Goal: Obtain resource: Download file/media

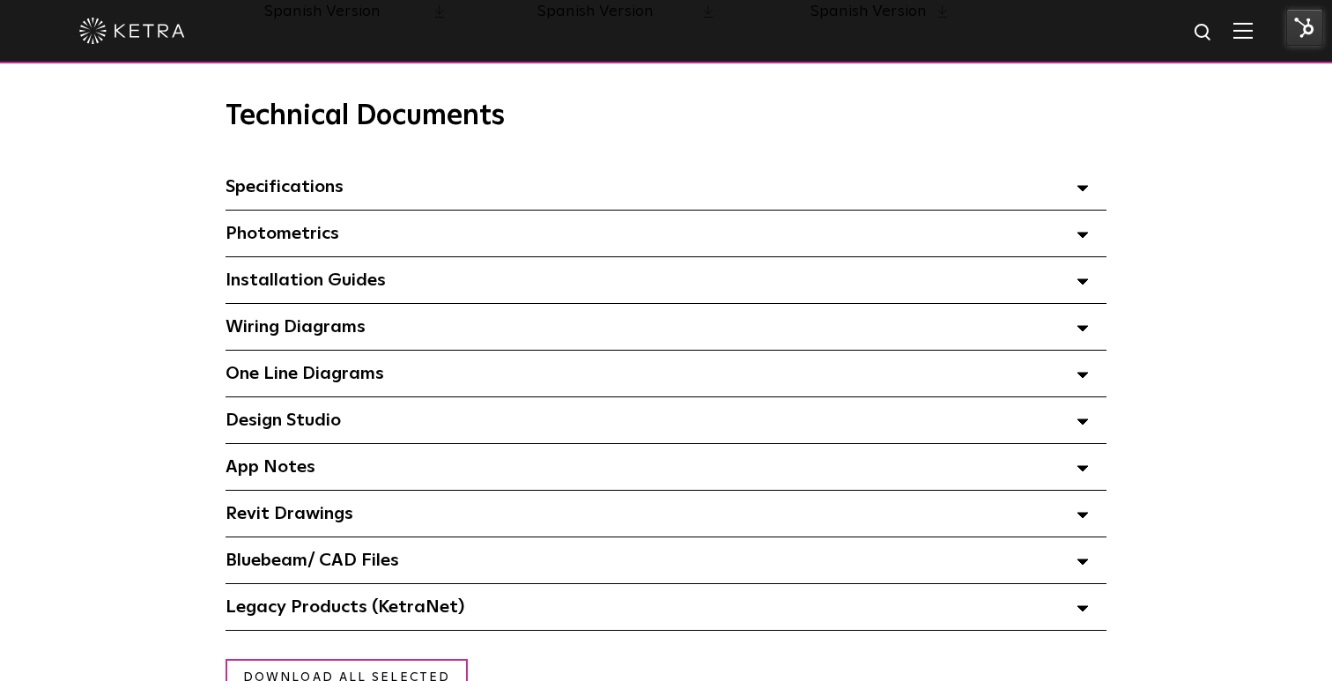
scroll to position [1190, 0]
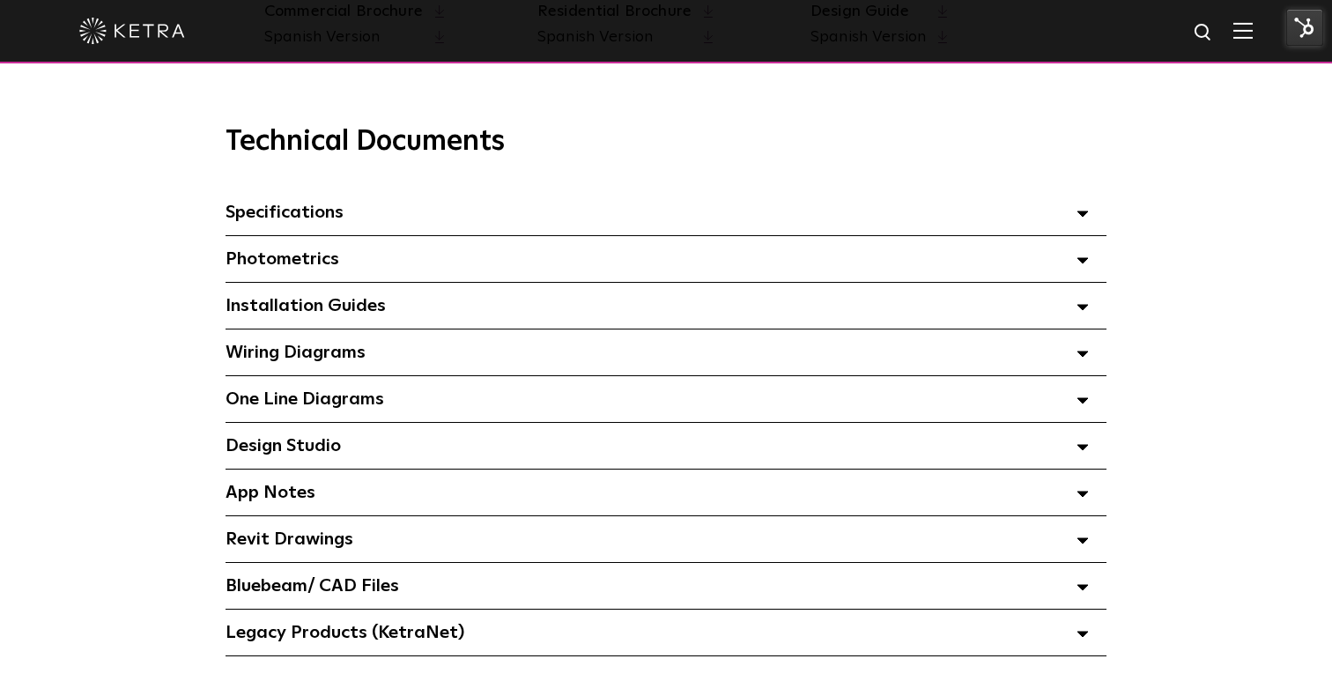
click at [410, 219] on div "Specifications Select checkboxes to use the bulk download option below" at bounding box center [666, 212] width 881 height 46
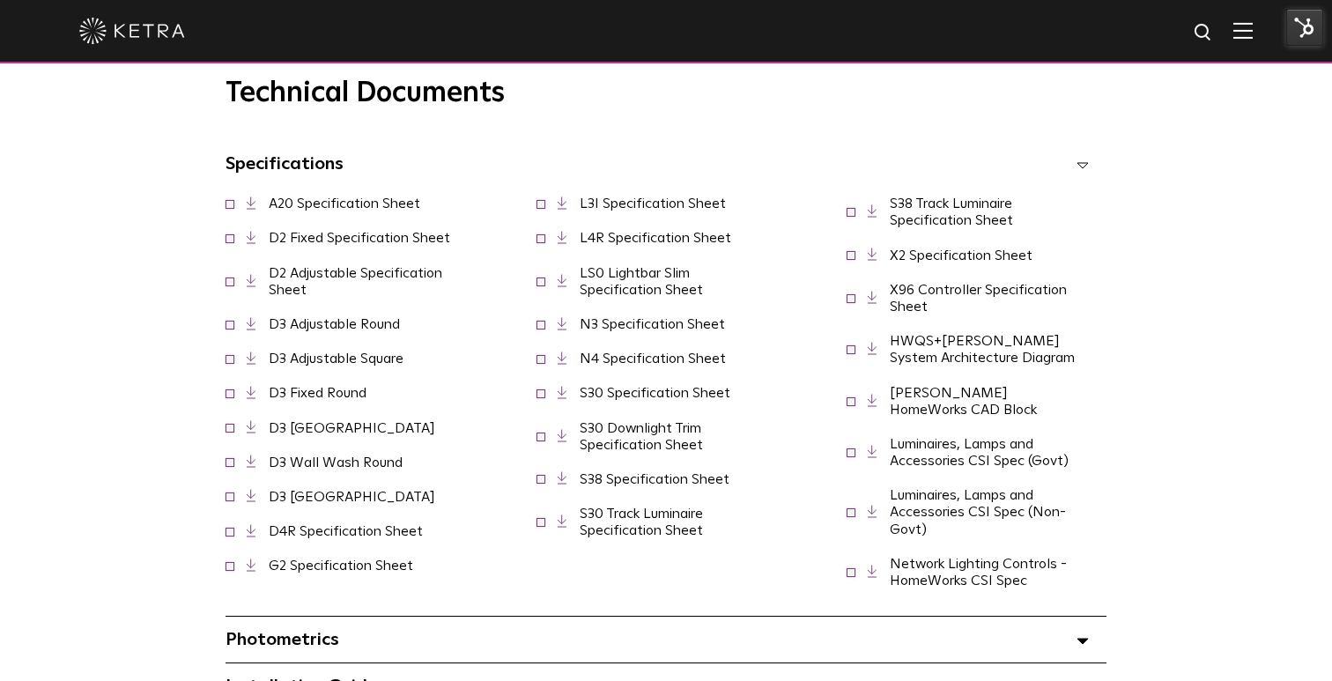
scroll to position [1241, 0]
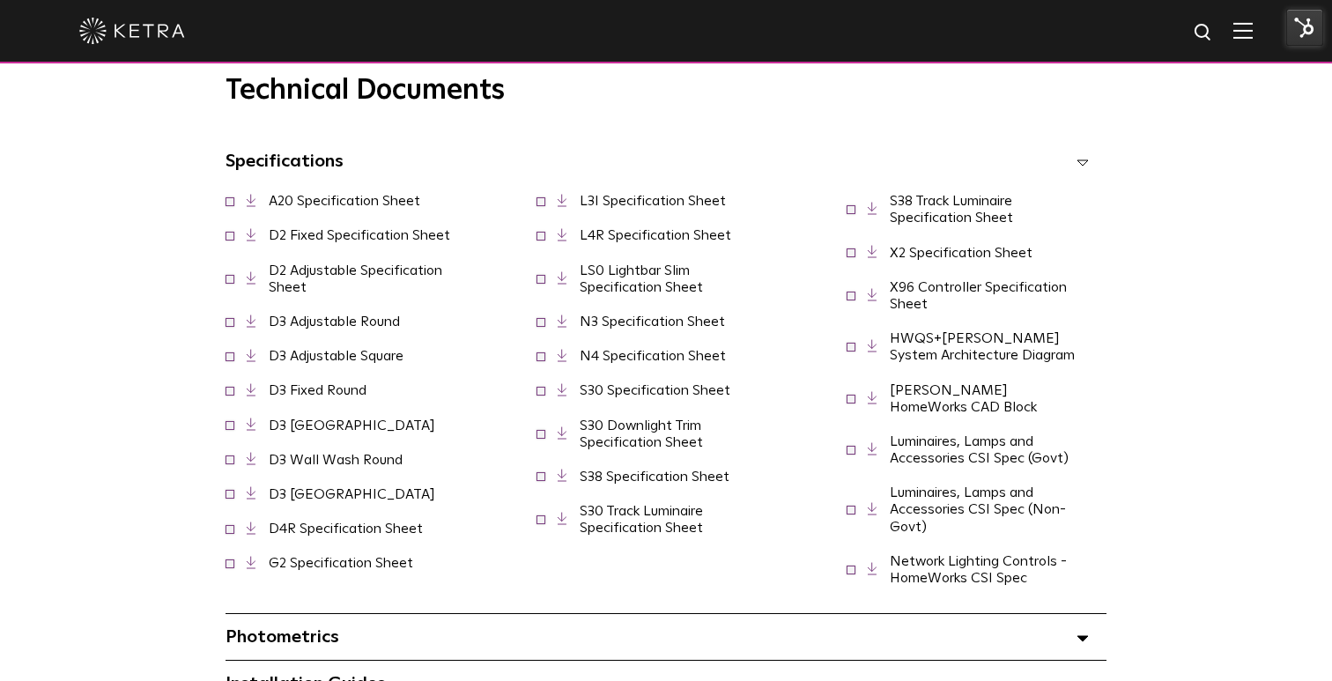
click at [413, 556] on link "G2 Specification Sheet" at bounding box center [341, 563] width 145 height 14
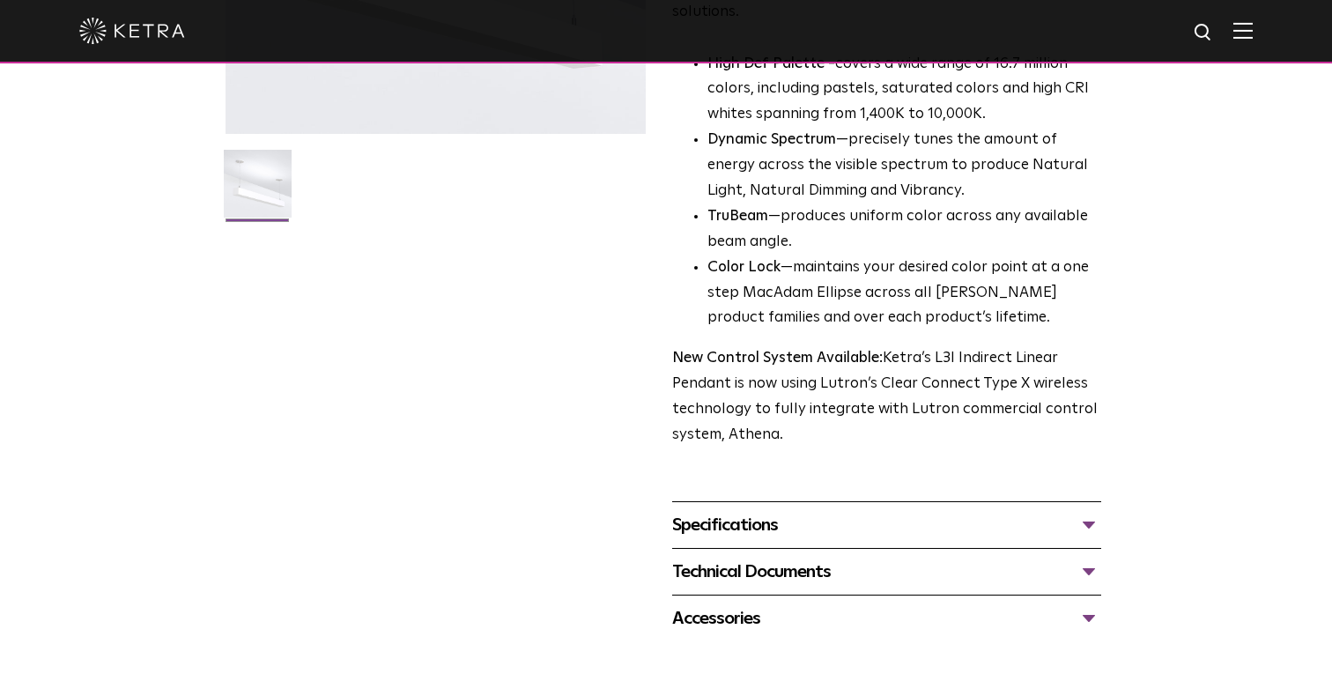
scroll to position [440, 0]
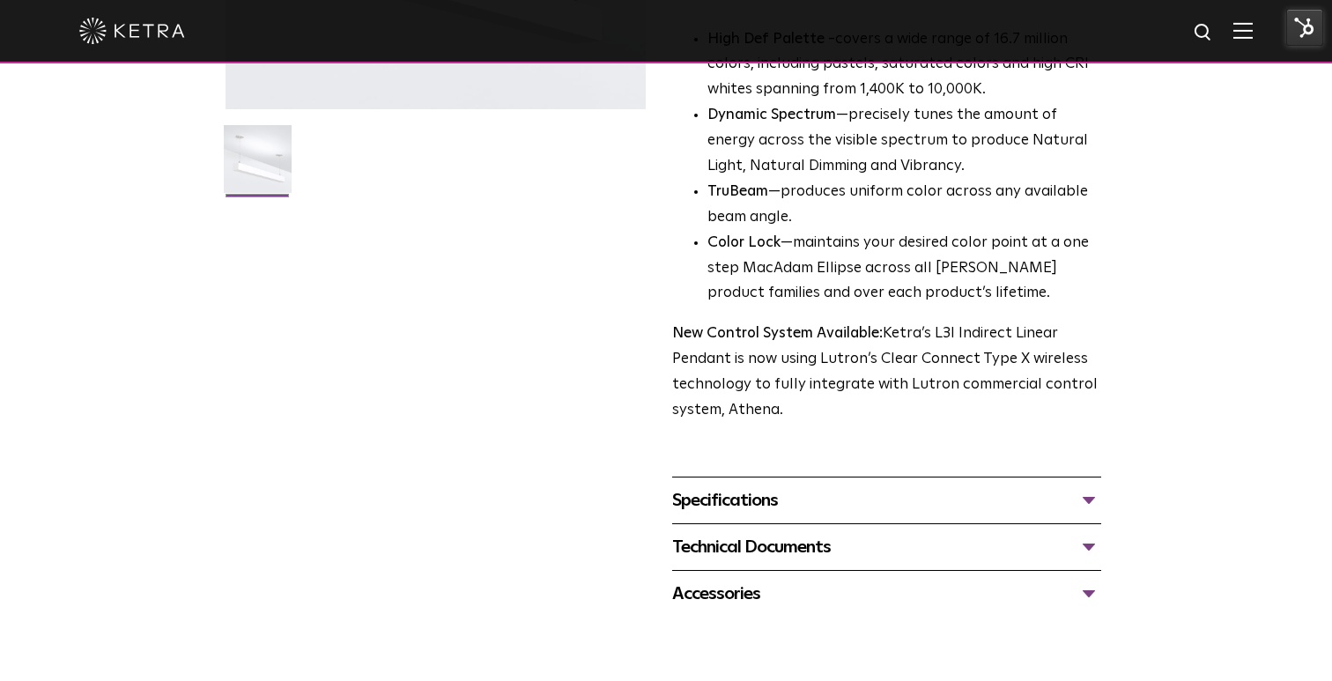
click at [849, 533] on div "Technical Documents" at bounding box center [886, 547] width 429 height 28
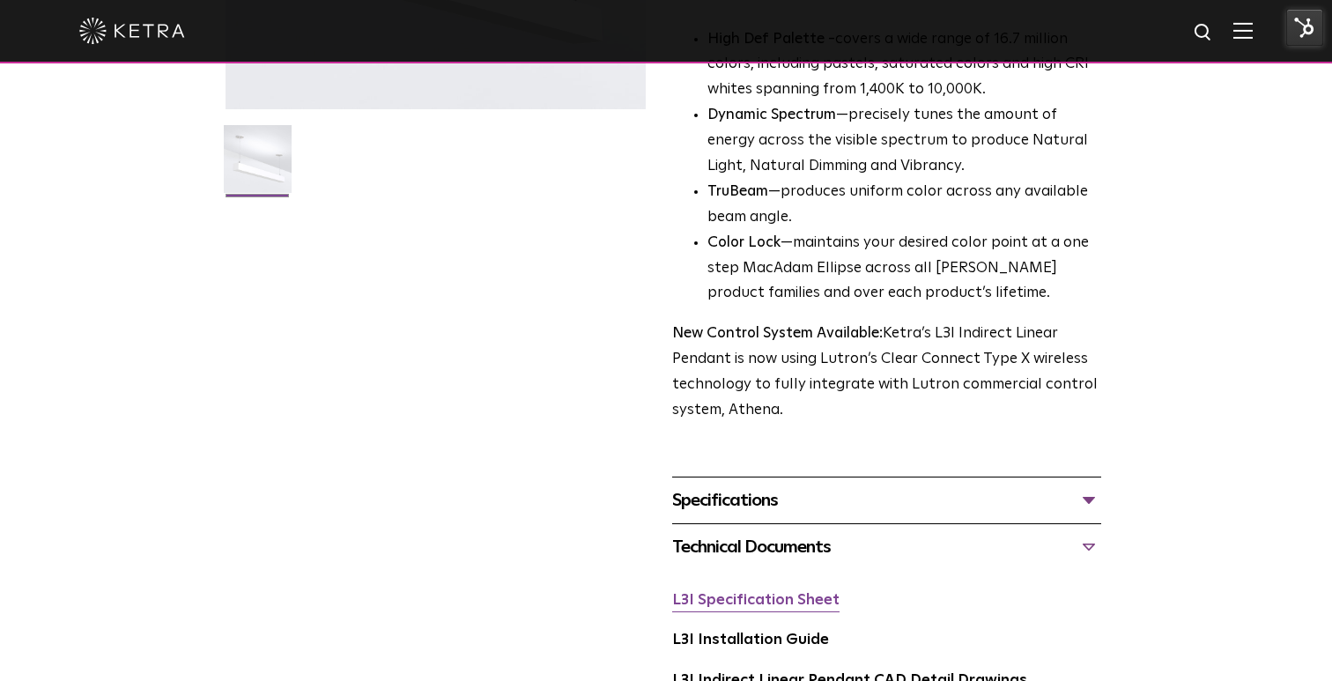
click at [803, 593] on link "L3I Specification Sheet" at bounding box center [755, 600] width 167 height 15
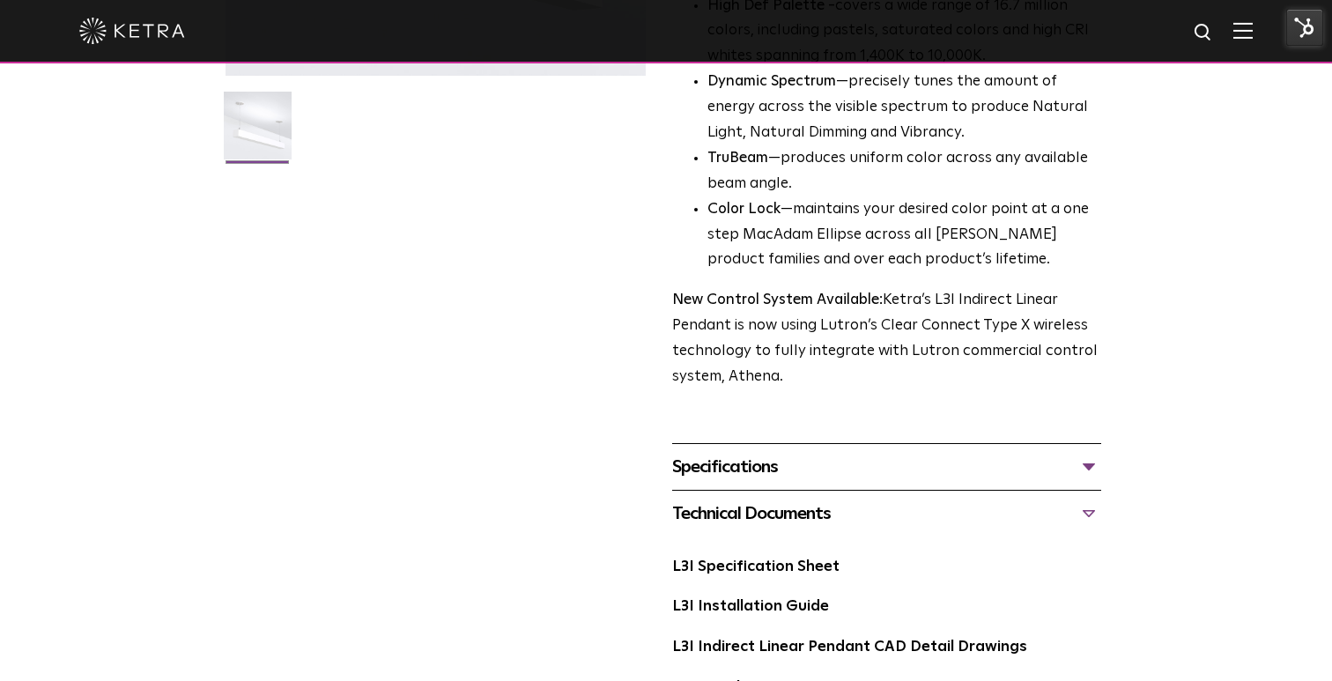
scroll to position [475, 0]
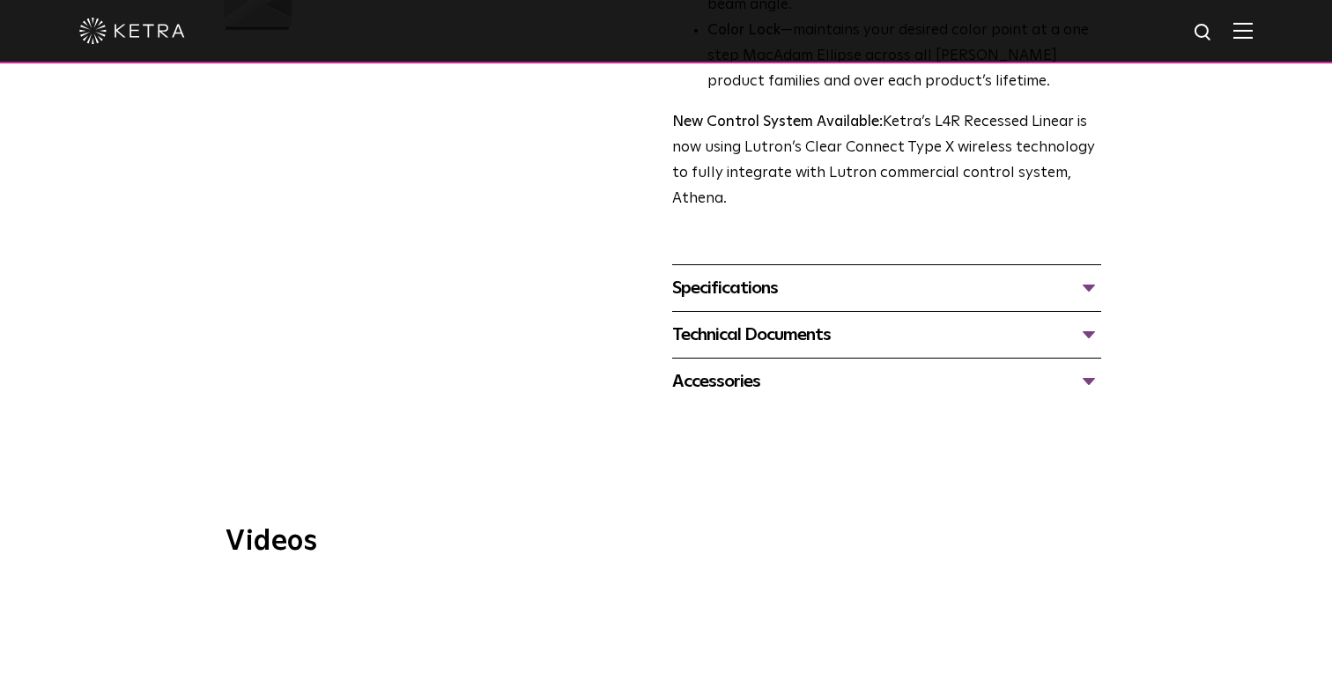
scroll to position [610, 0]
click at [881, 338] on div "Technical Documents" at bounding box center [886, 332] width 429 height 28
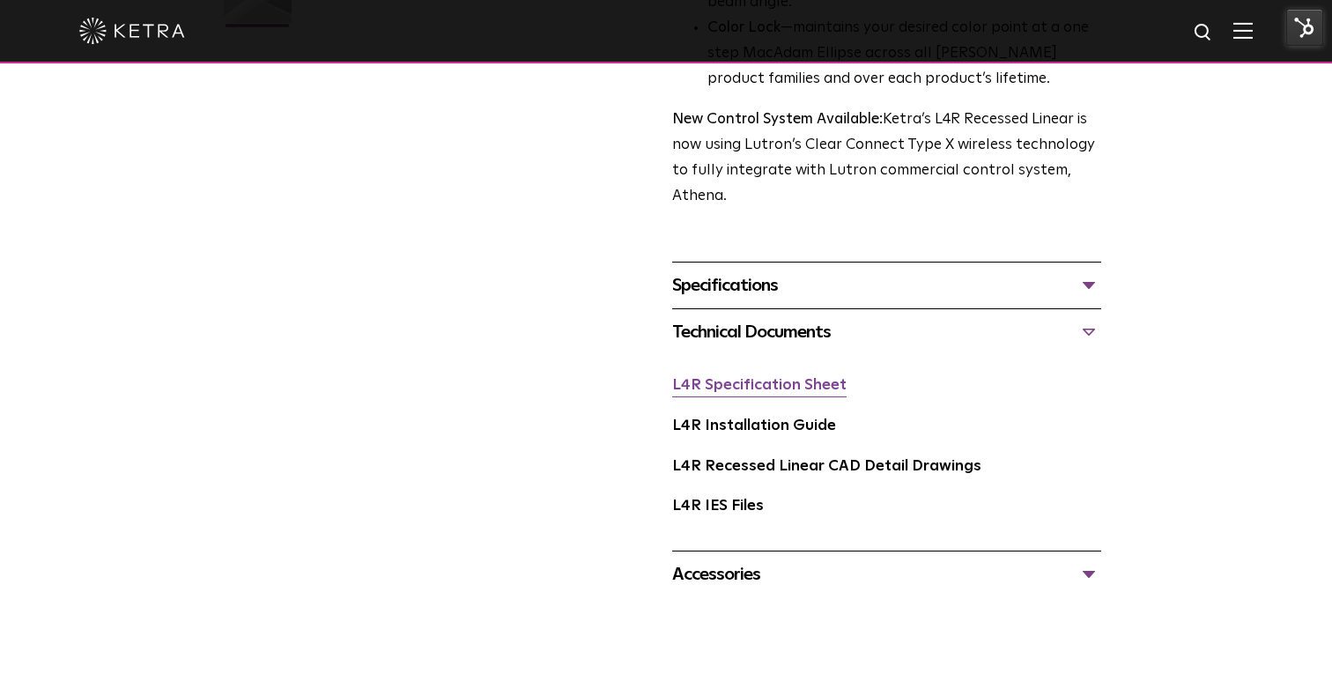
click at [752, 383] on link "L4R Specification Sheet" at bounding box center [759, 385] width 174 height 15
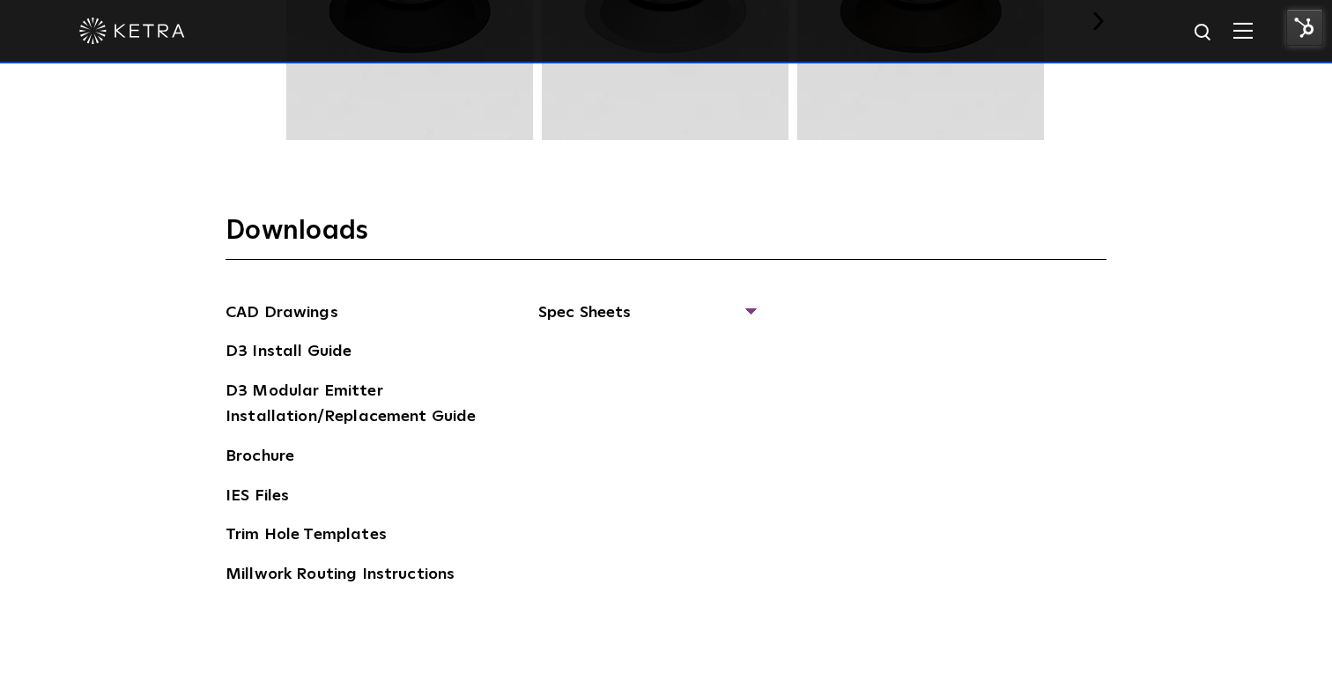
scroll to position [2608, 0]
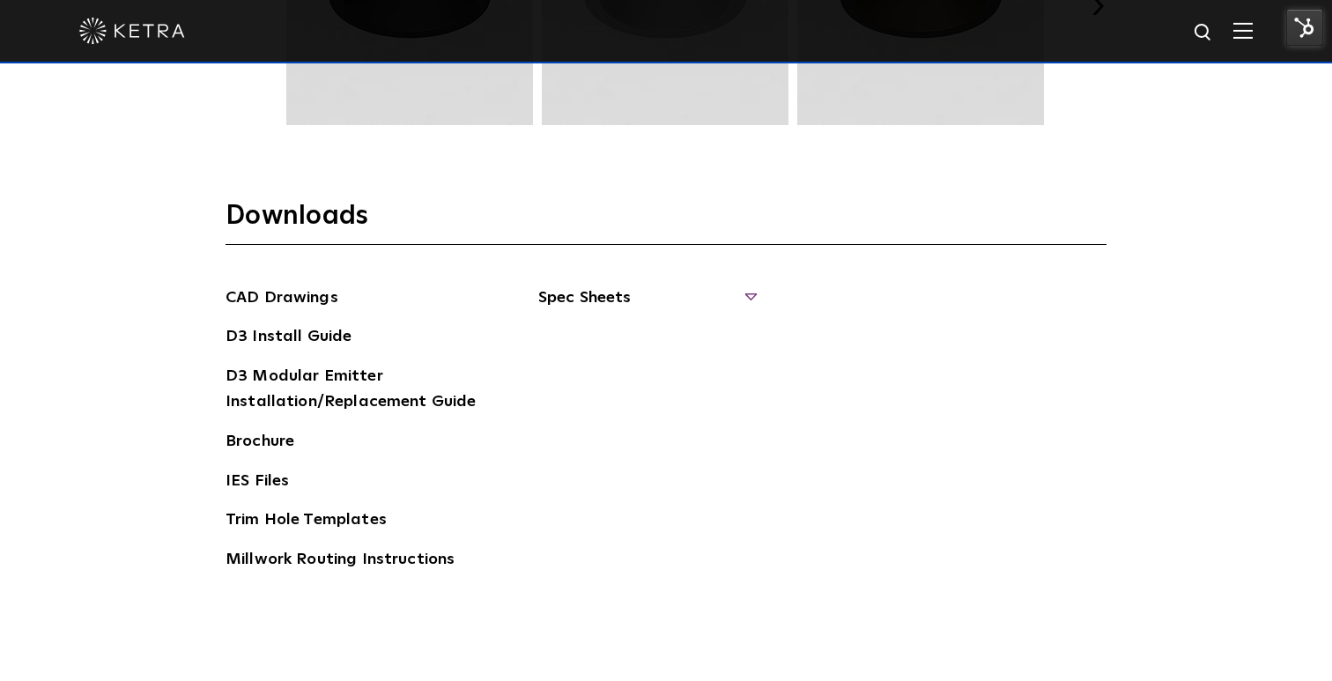
click at [747, 294] on span "Spec Sheets" at bounding box center [646, 305] width 216 height 39
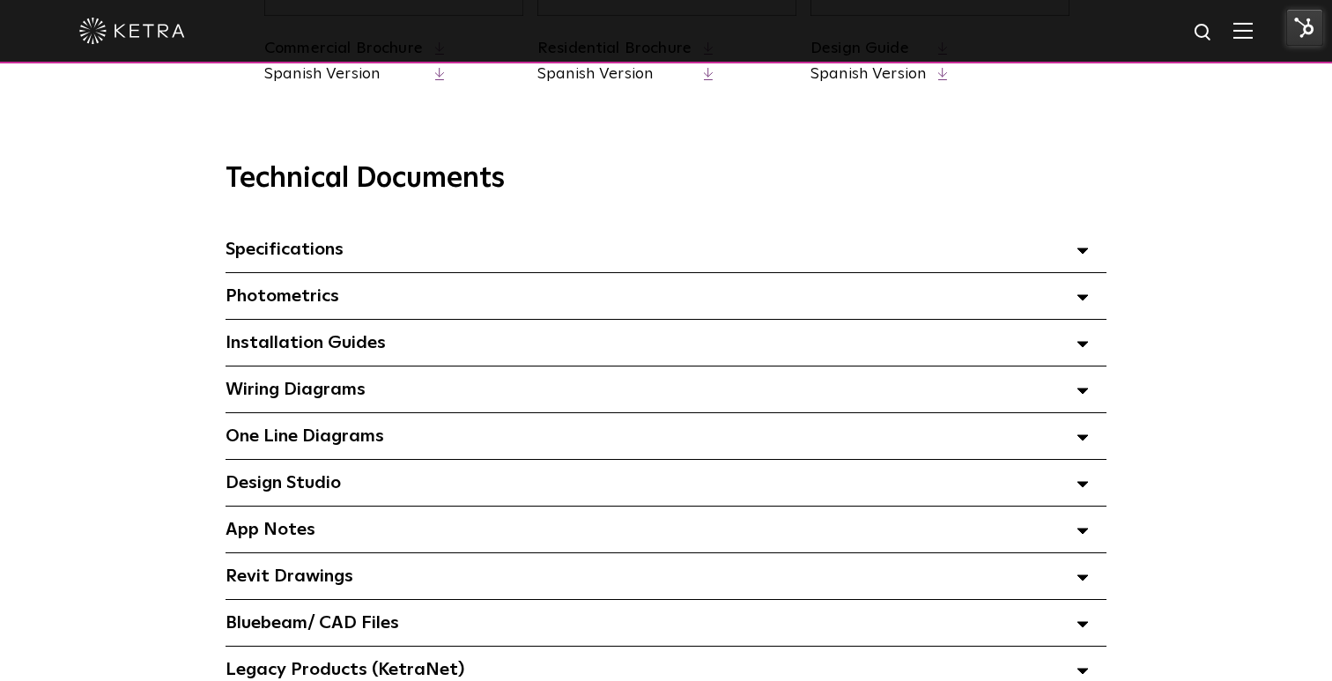
scroll to position [1139, 0]
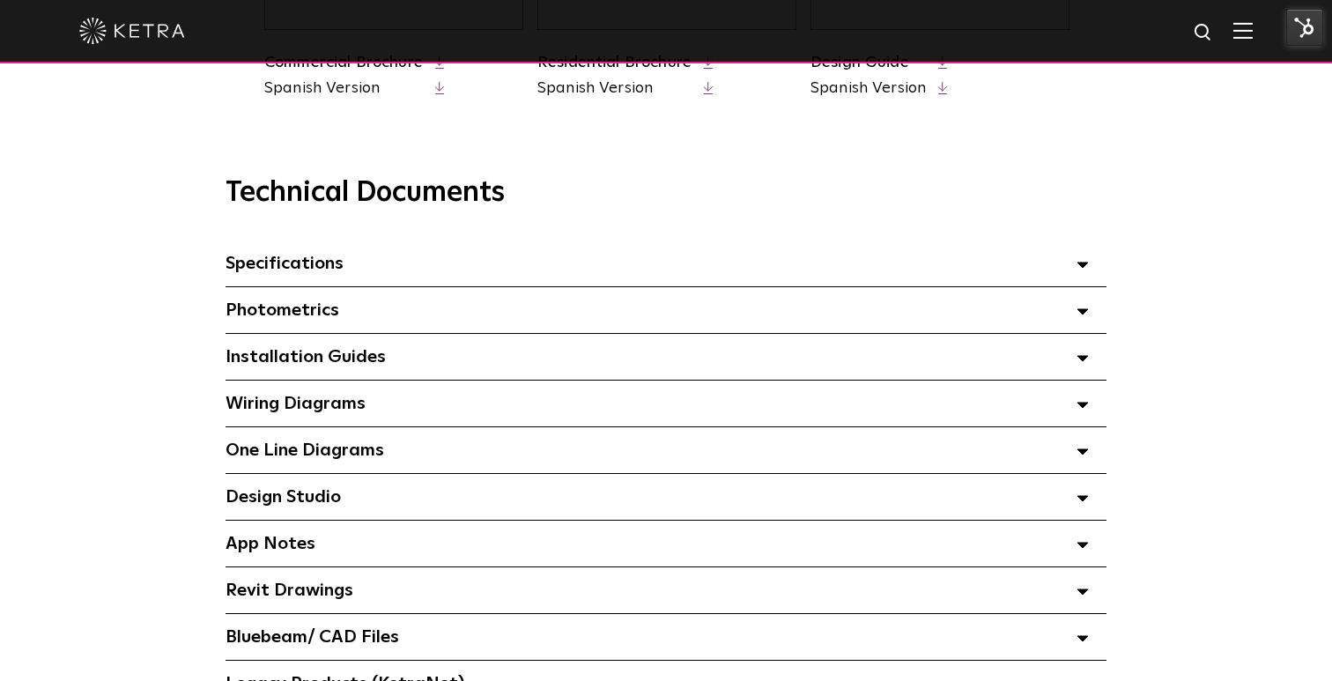
click at [672, 278] on div "Specifications Select checkboxes to use the bulk download option below" at bounding box center [666, 264] width 881 height 46
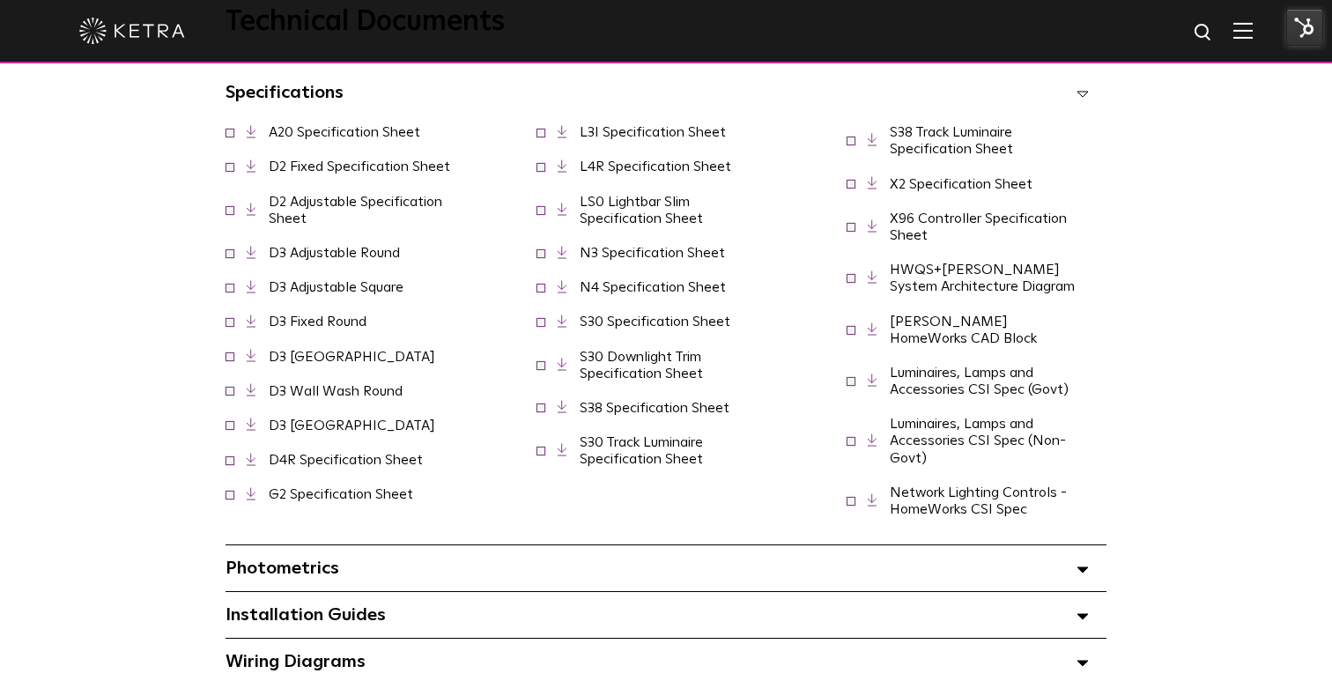
scroll to position [1328, 0]
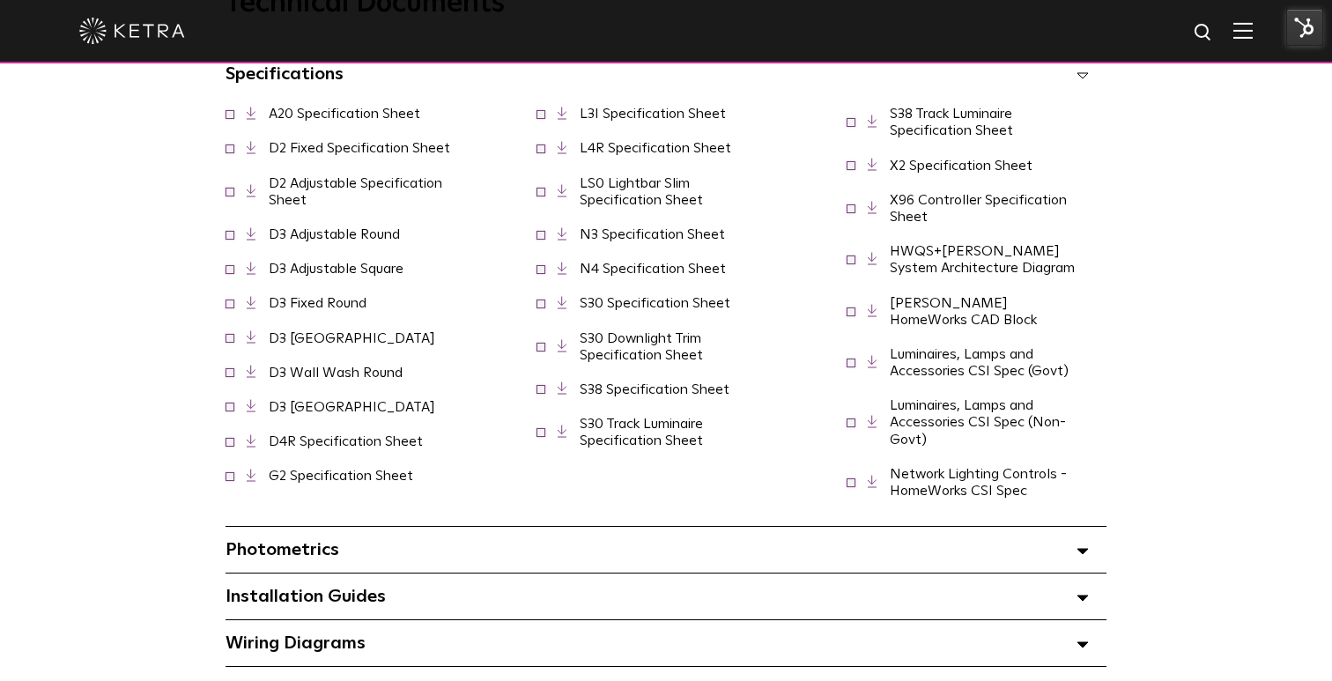
click at [311, 306] on link "D3 Fixed Round" at bounding box center [318, 303] width 98 height 14
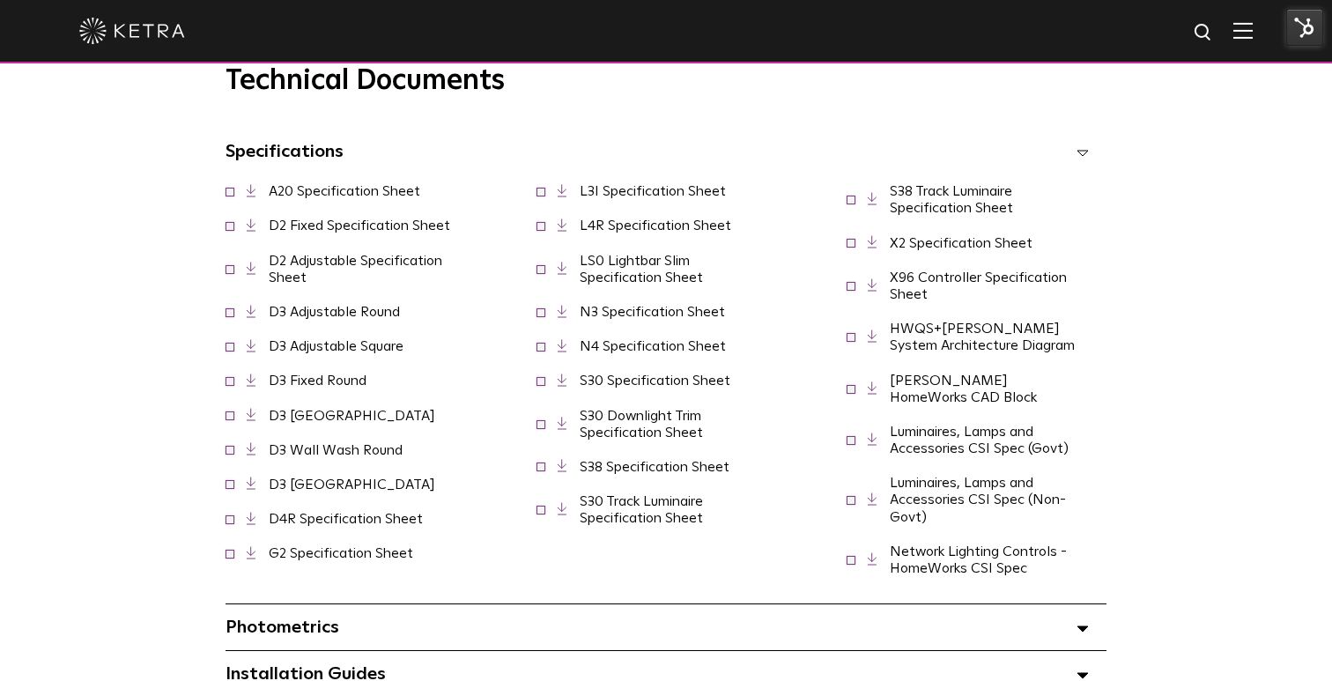
scroll to position [1234, 0]
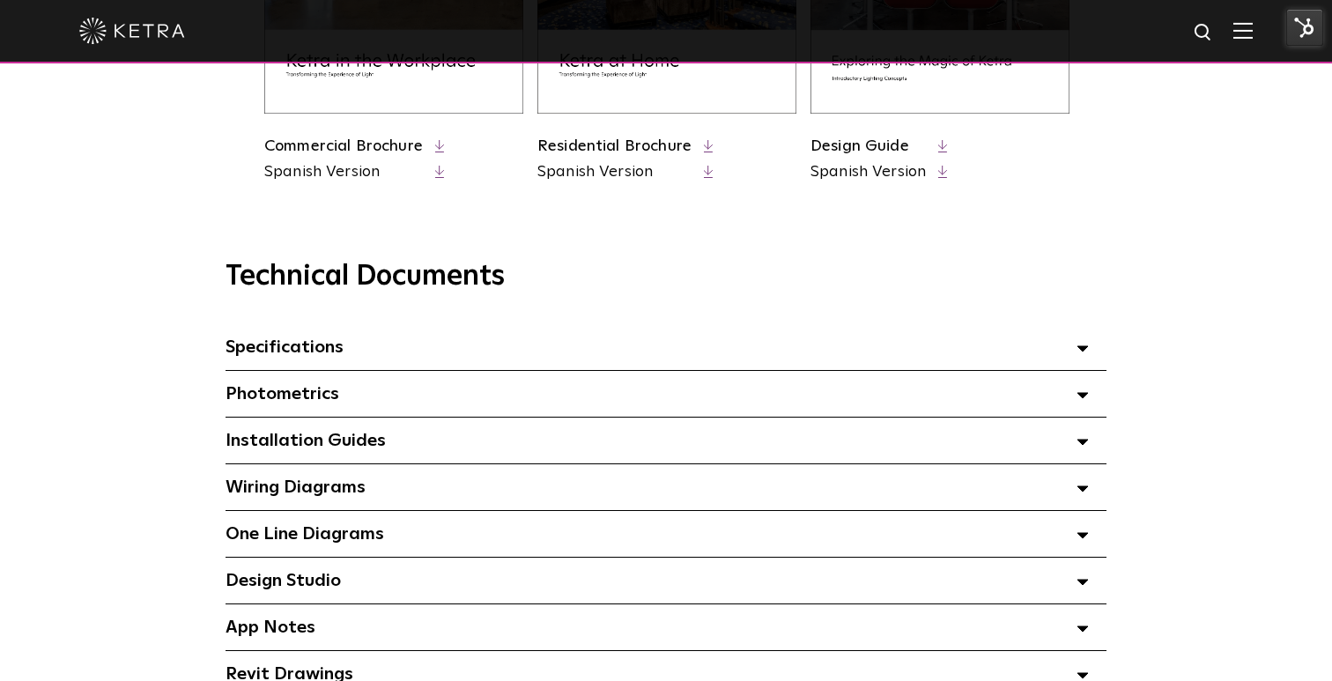
scroll to position [955, 0]
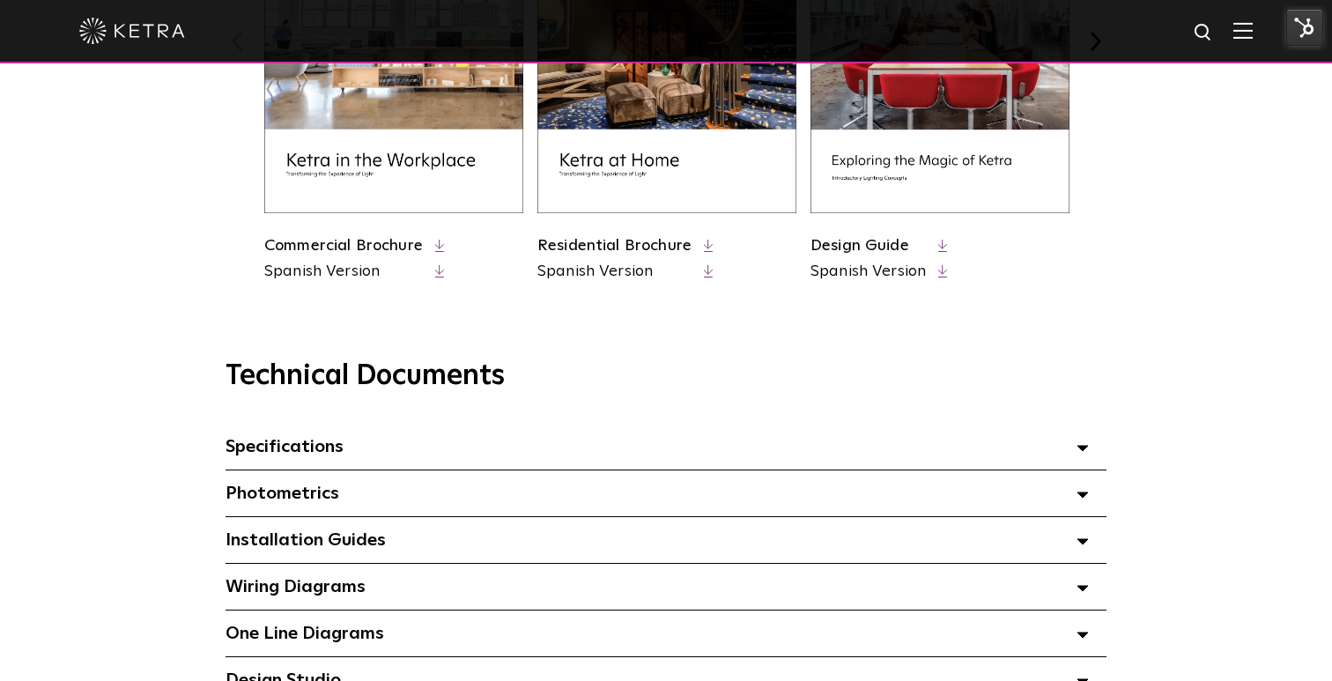
click at [1079, 447] on polygon at bounding box center [1083, 448] width 11 height 5
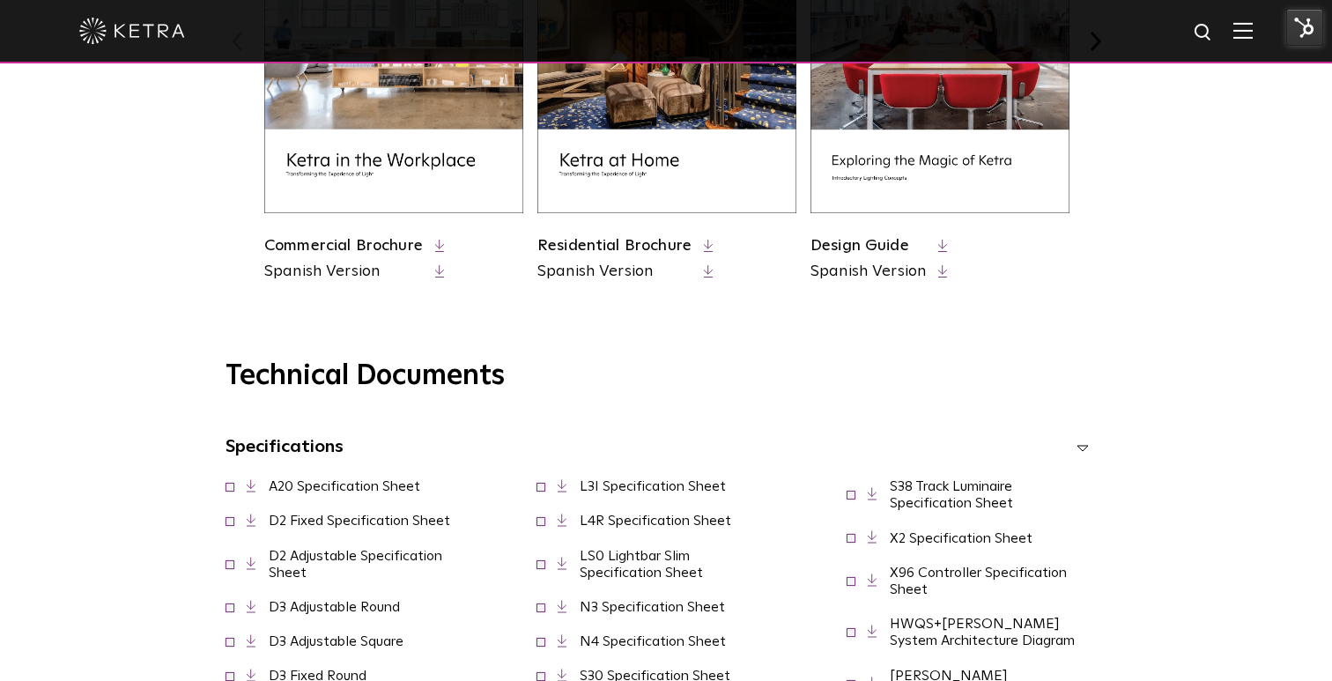
scroll to position [996, 0]
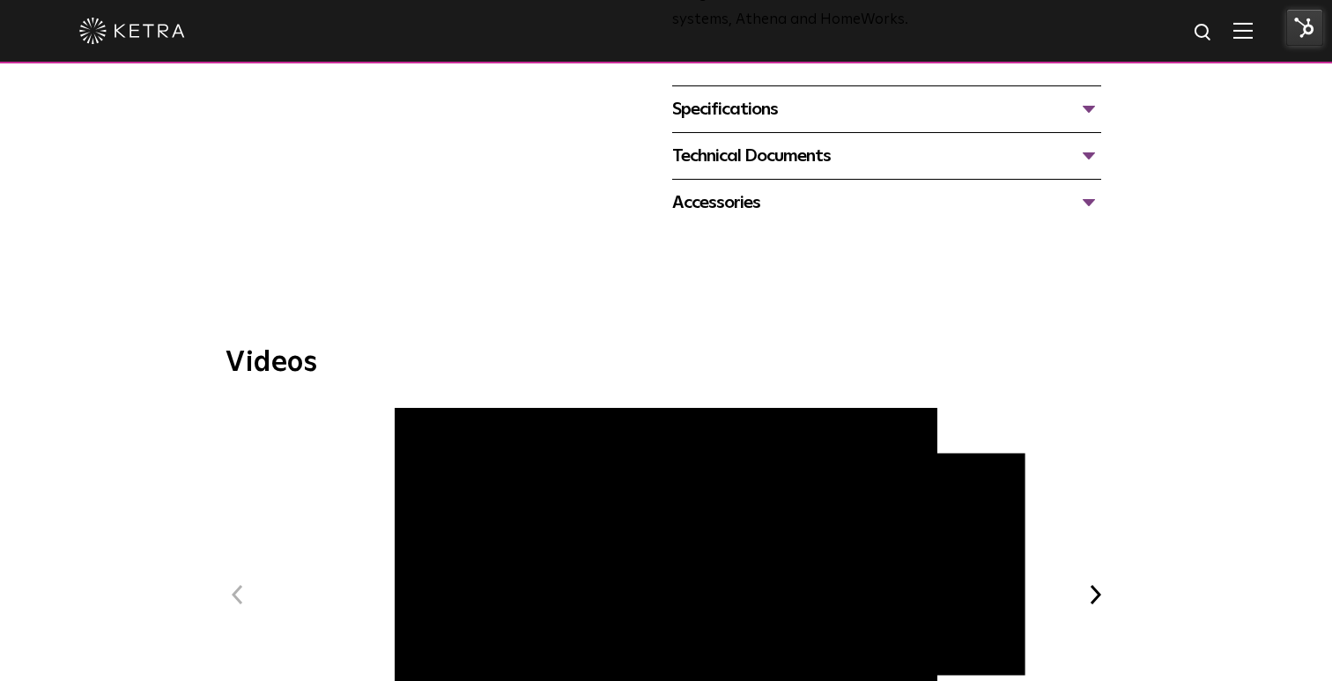
scroll to position [615, 0]
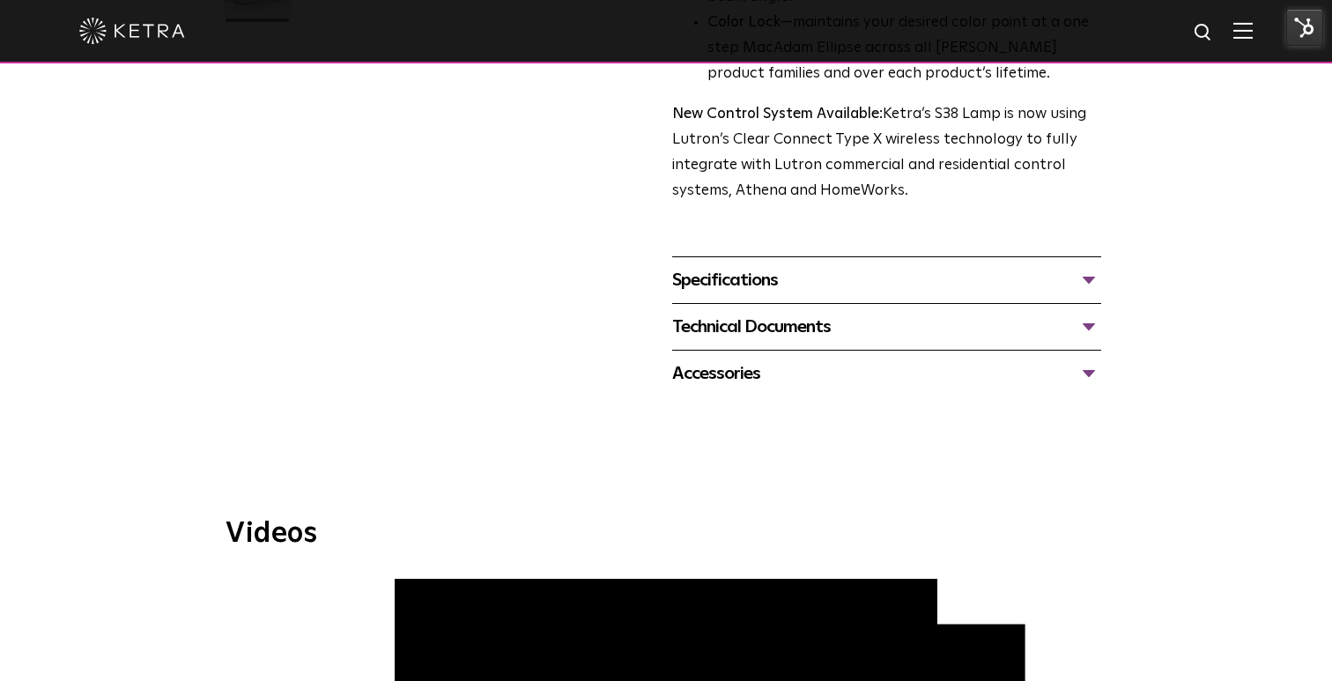
click at [757, 330] on div "Technical Documents" at bounding box center [886, 327] width 429 height 28
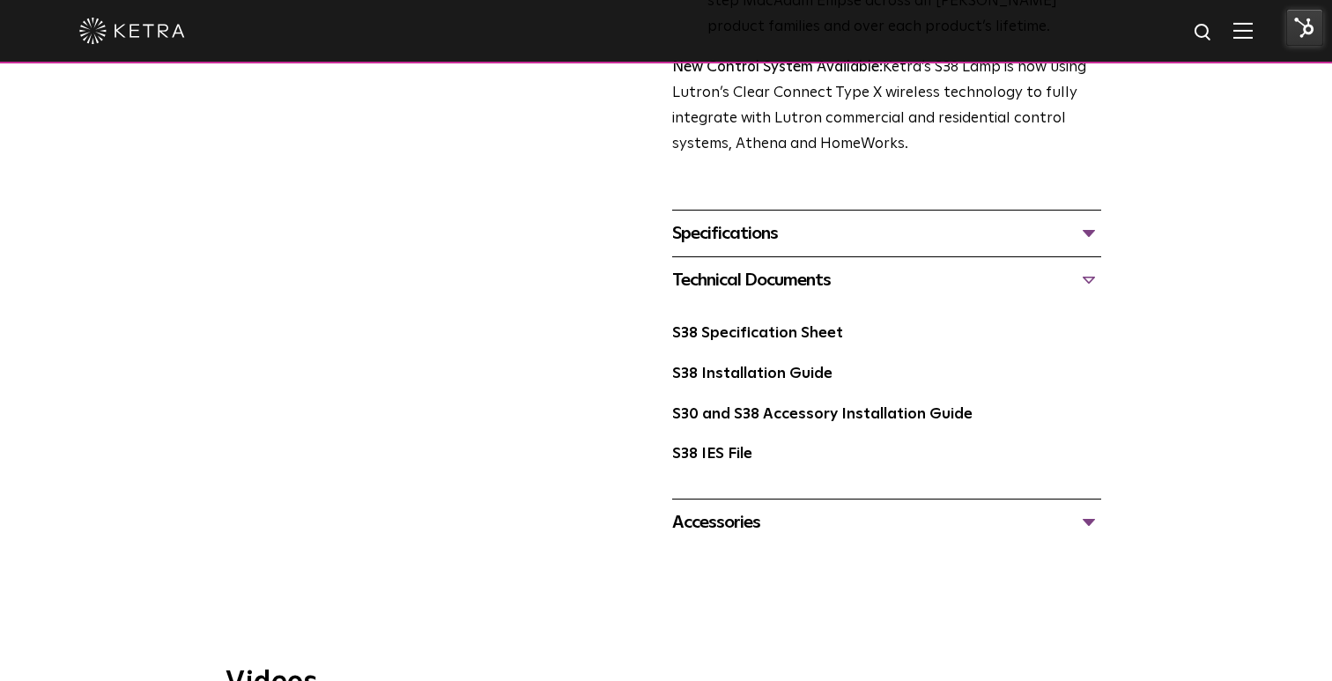
scroll to position [677, 0]
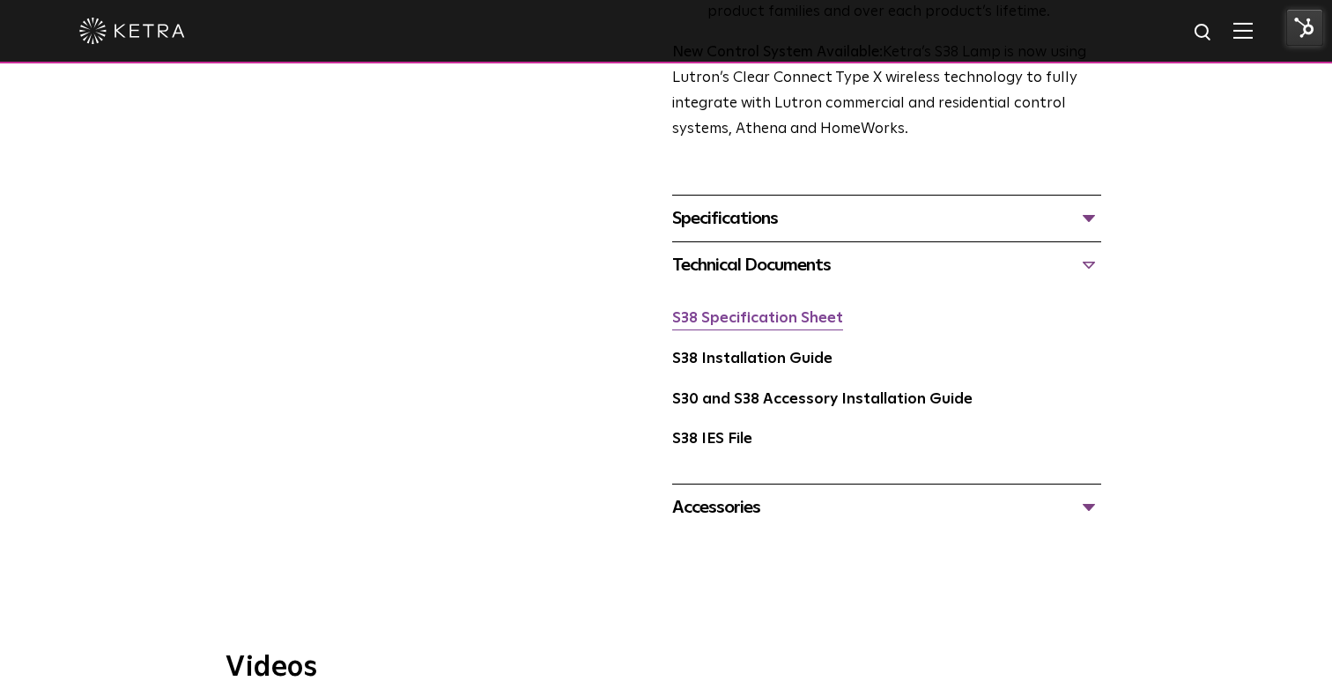
click at [752, 323] on link "S38 Specification Sheet" at bounding box center [757, 318] width 171 height 15
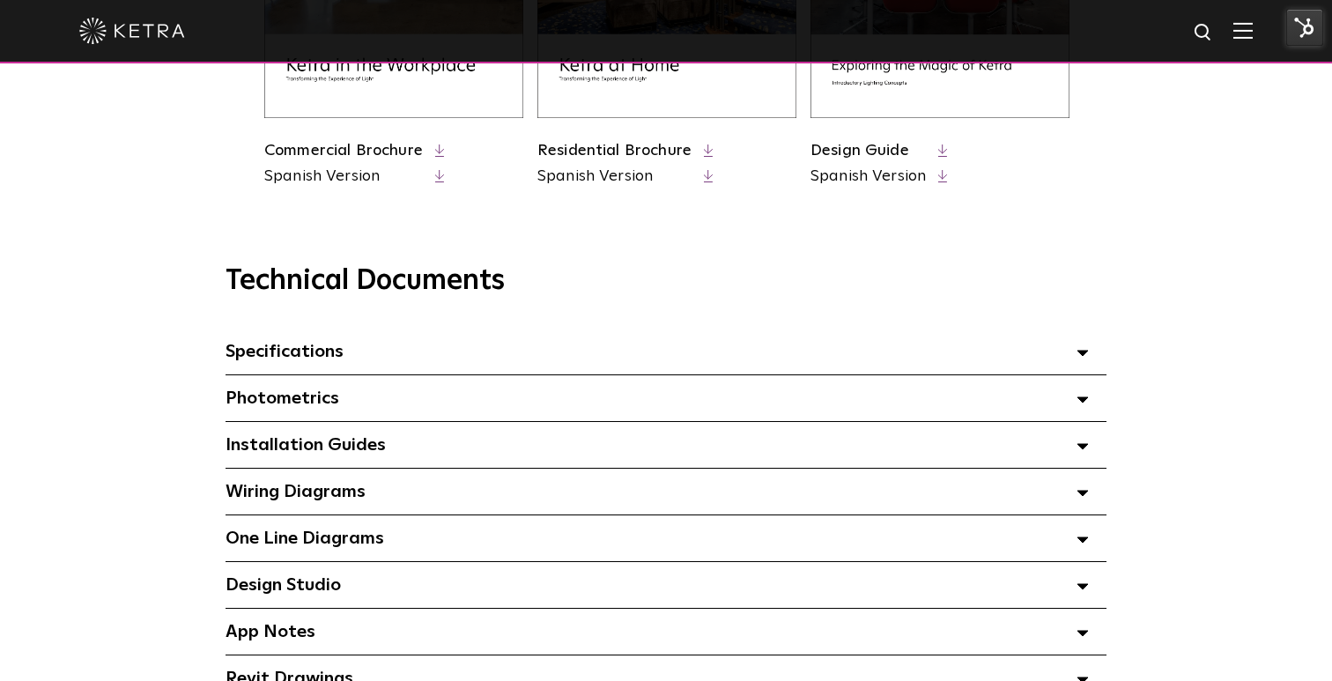
scroll to position [1049, 0]
